Goal: Check status: Check status

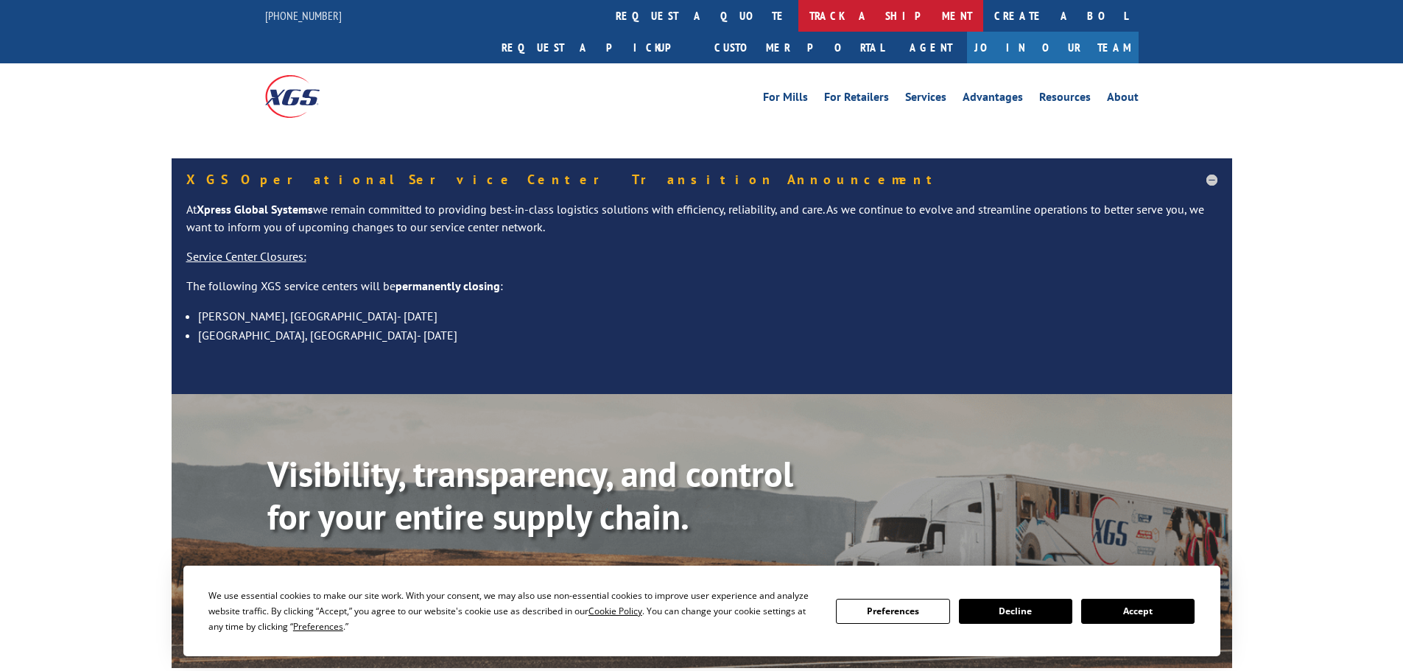
click at [798, 21] on link "track a shipment" at bounding box center [890, 16] width 185 height 32
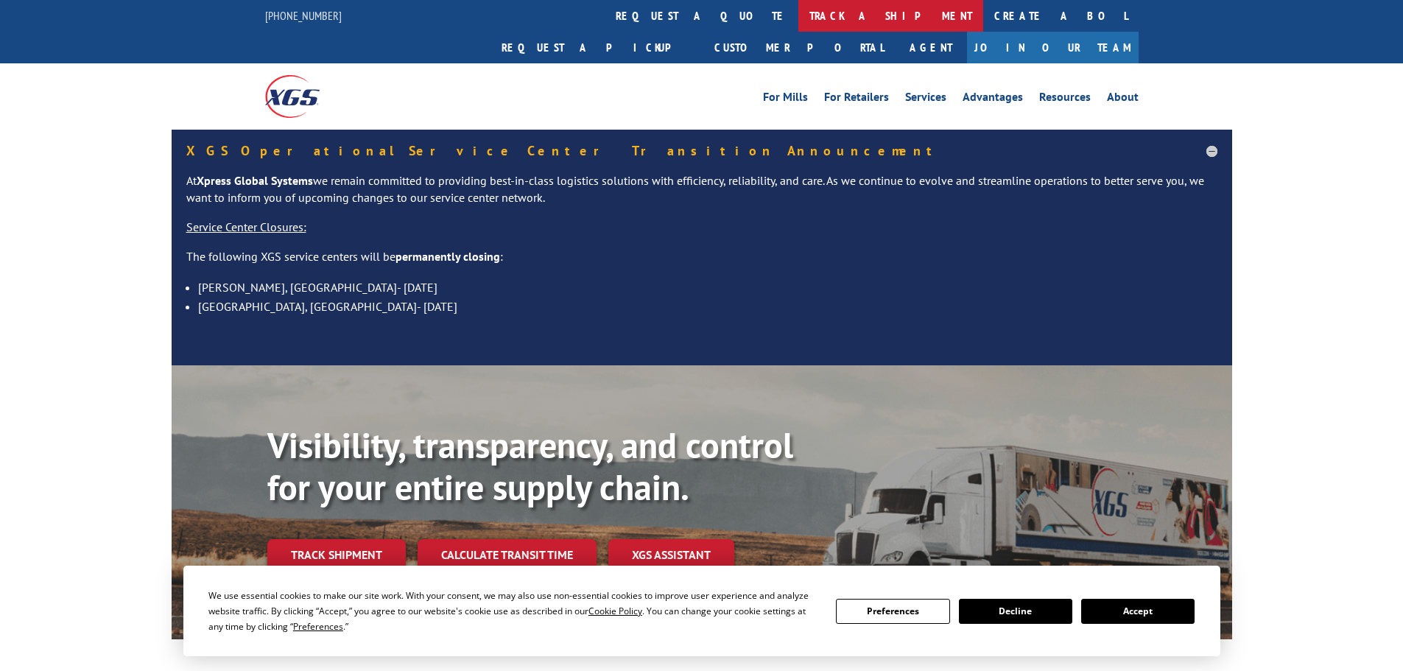
click at [798, 22] on link "track a shipment" at bounding box center [890, 16] width 185 height 32
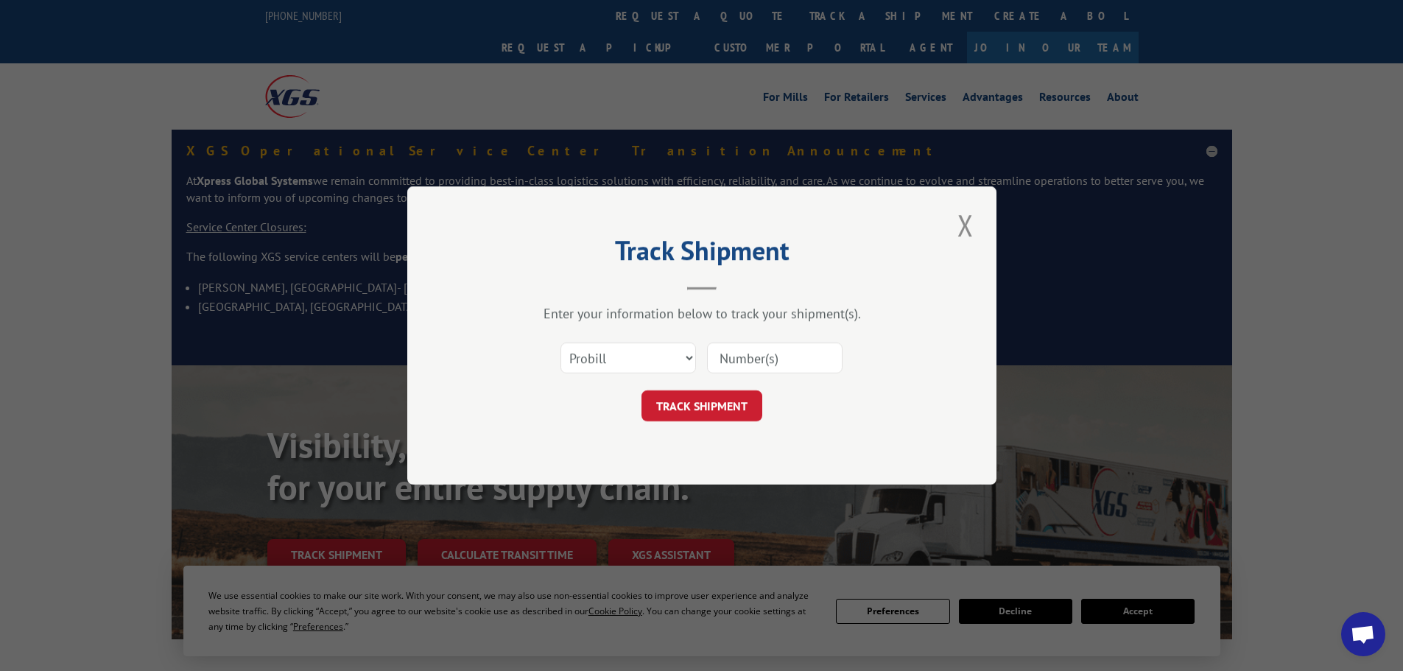
paste input "2954794012"
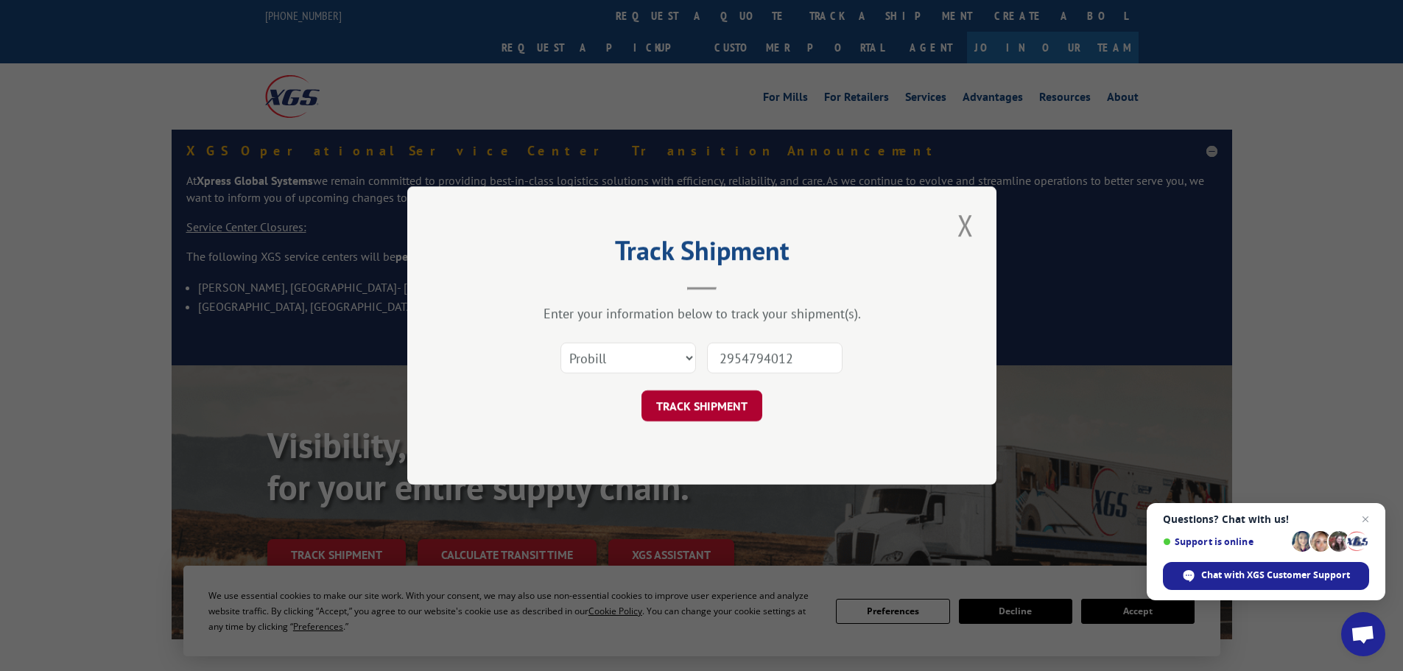
type input "2954794012"
click at [717, 407] on button "TRACK SHIPMENT" at bounding box center [702, 405] width 121 height 31
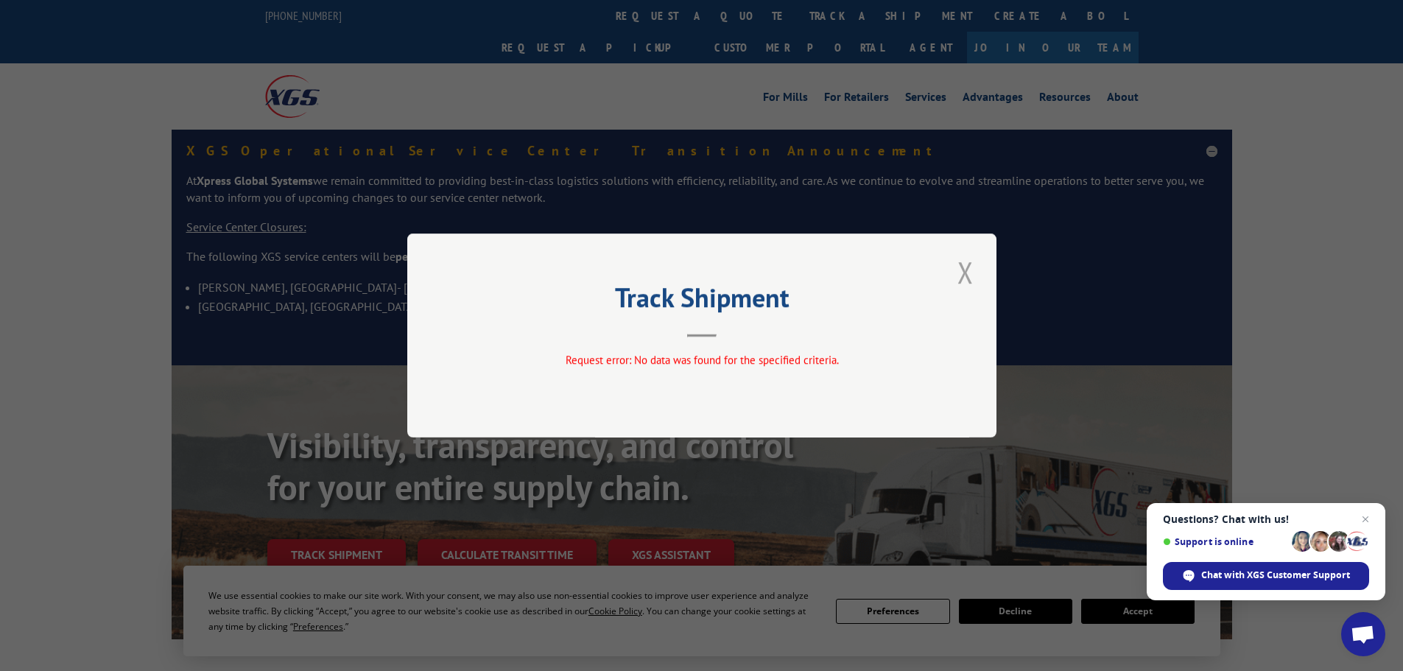
click at [971, 270] on button "Close modal" at bounding box center [965, 272] width 25 height 41
